Goal: Task Accomplishment & Management: Complete application form

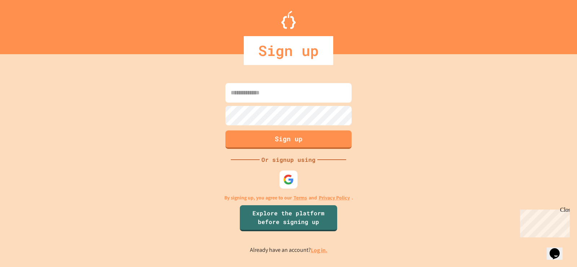
click at [256, 97] on input at bounding box center [288, 92] width 126 height 19
click at [291, 187] on div at bounding box center [289, 179] width 20 height 20
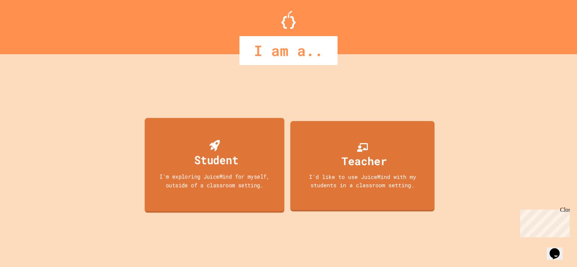
click at [215, 192] on div "Student I'm exploring JuiceMind for myself, outside of a classroom setting." at bounding box center [215, 165] width 140 height 94
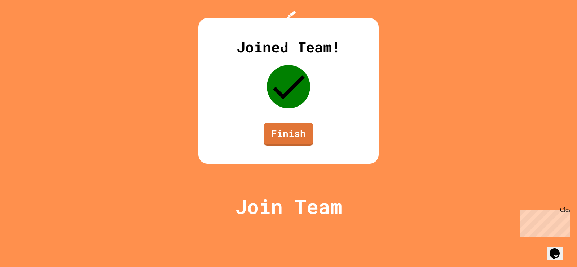
click at [198, 131] on div "Joined Team! Finish" at bounding box center [288, 90] width 180 height 145
click at [299, 163] on div "Joined Team! Finish" at bounding box center [288, 90] width 180 height 145
click at [297, 145] on link "Finish" at bounding box center [288, 134] width 49 height 23
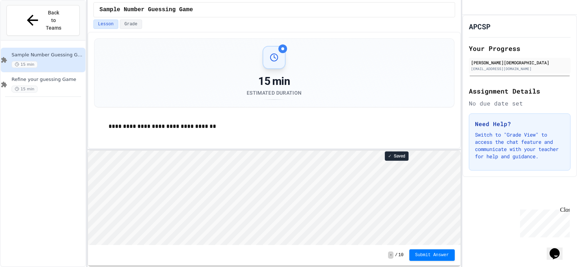
scroll to position [1, 0]
click at [576, 177] on div "APCSP Your Progress [PERSON_NAME] [PERSON_NAME][EMAIL_ADDRESS][DOMAIN_NAME] Ass…" at bounding box center [519, 96] width 115 height 162
